Goal: Communication & Community: Connect with others

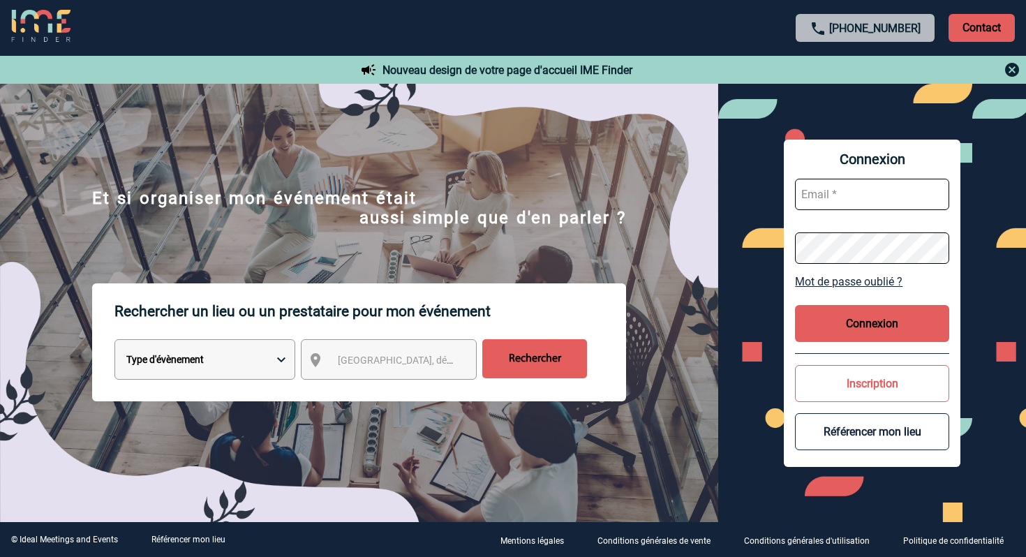
click at [863, 200] on input "text" at bounding box center [872, 194] width 154 height 31
type input "[EMAIL_ADDRESS][DOMAIN_NAME]"
click at [903, 316] on button "Connexion" at bounding box center [872, 323] width 154 height 37
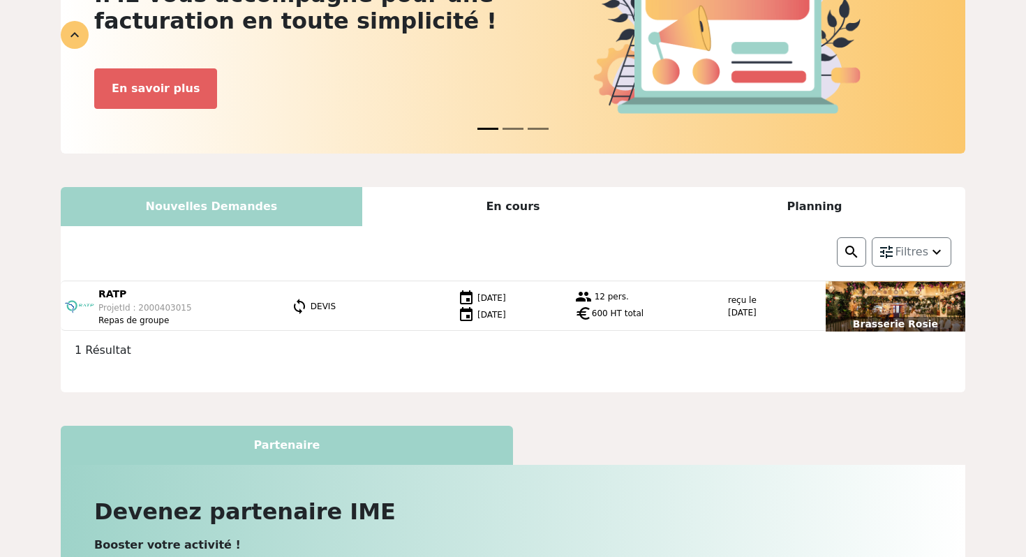
scroll to position [177, 0]
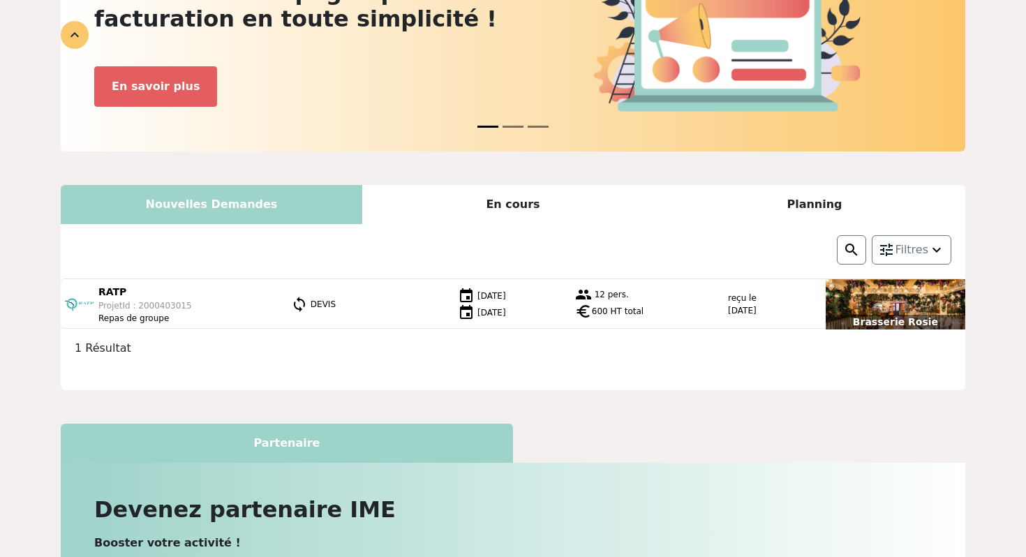
click at [515, 207] on div "En cours" at bounding box center [513, 204] width 302 height 39
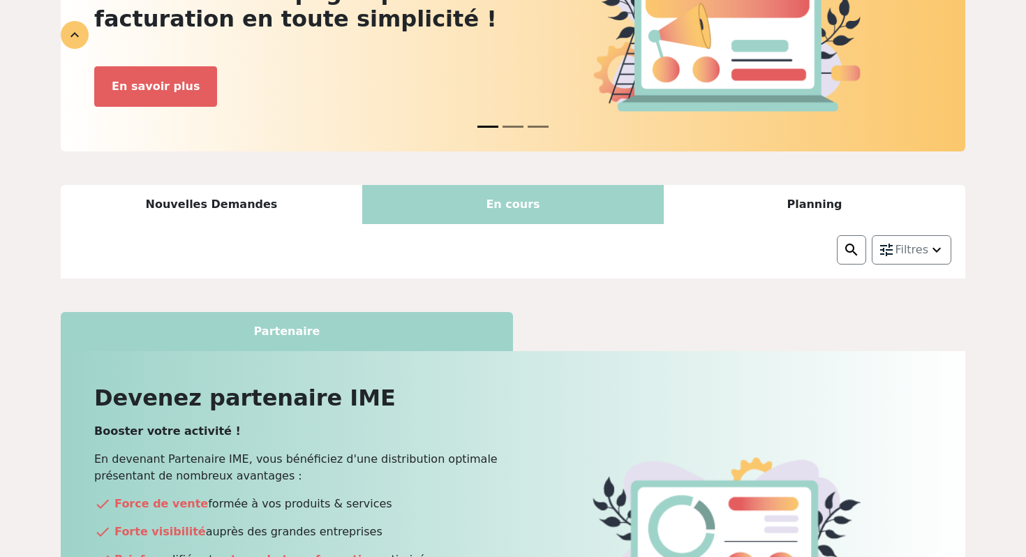
scroll to position [222, 0]
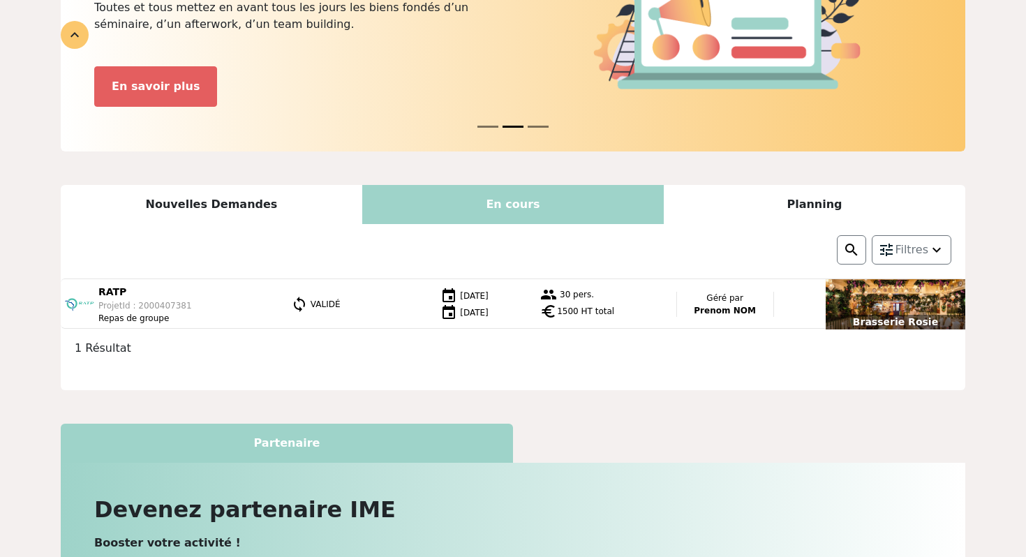
click at [804, 205] on div "Planning" at bounding box center [815, 204] width 302 height 39
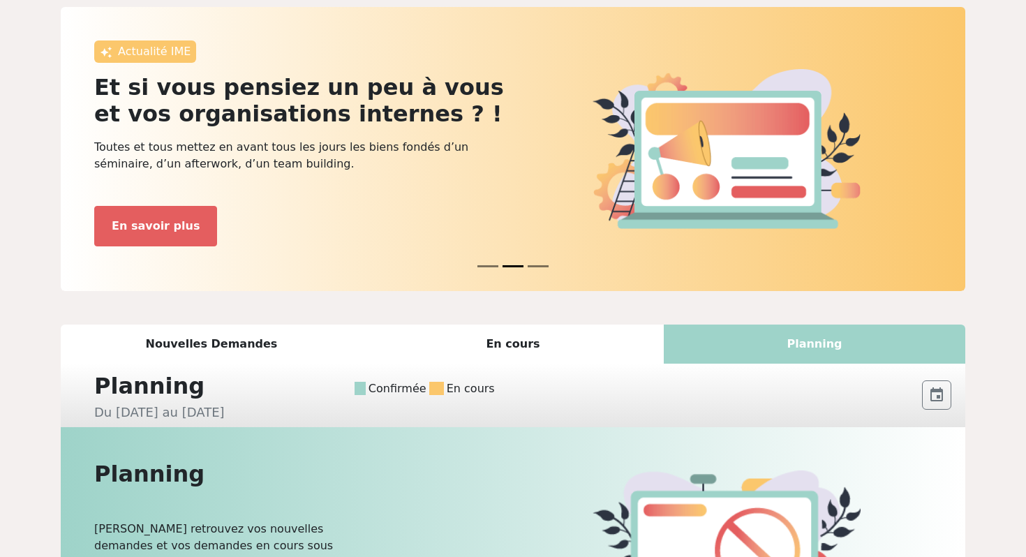
scroll to position [0, 0]
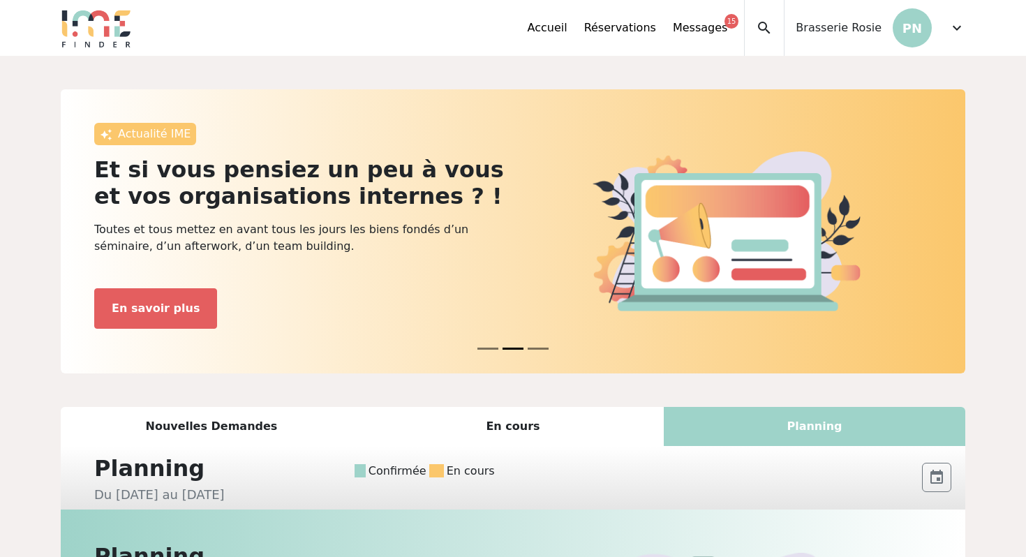
click at [716, 37] on div "Accueil Réservations Messages 15 Accès autres comptes Mes données personnelles …" at bounding box center [635, 28] width 217 height 56
click at [711, 29] on link "Messages 15" at bounding box center [700, 28] width 54 height 17
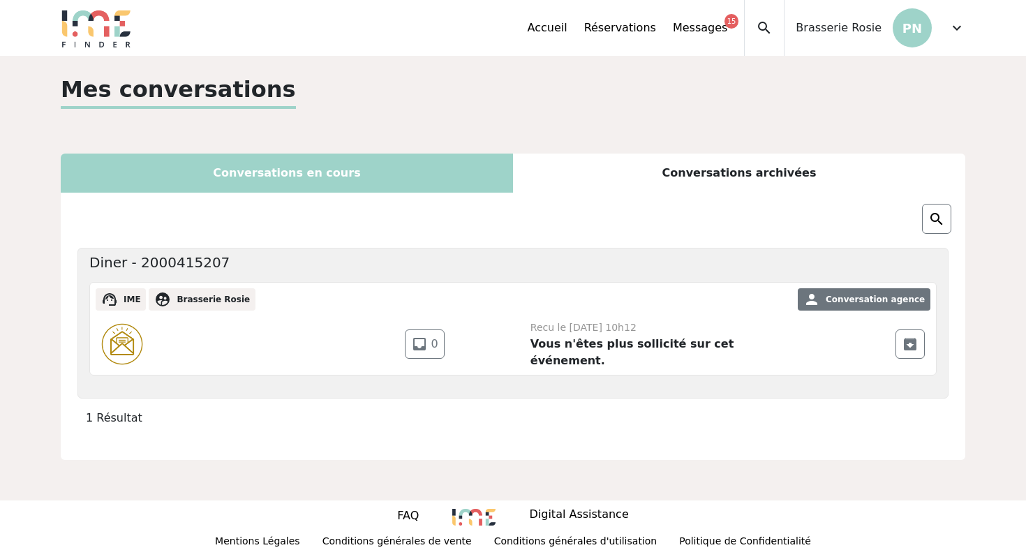
click at [381, 170] on div "Conversations en cours" at bounding box center [287, 173] width 452 height 39
click at [626, 163] on div "Conversations archivées" at bounding box center [739, 173] width 452 height 39
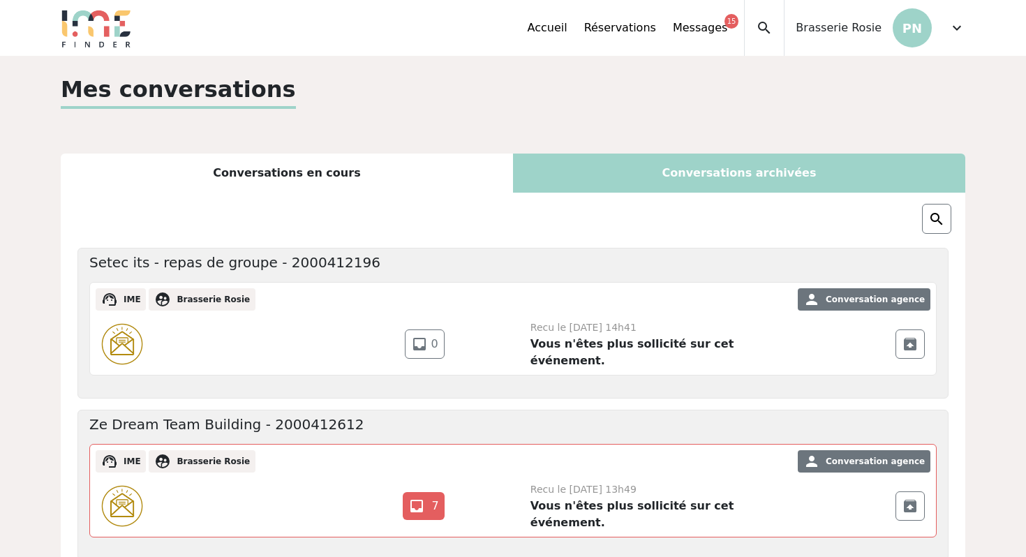
click at [353, 172] on div "Conversations en cours" at bounding box center [287, 173] width 452 height 39
